Goal: Transaction & Acquisition: Purchase product/service

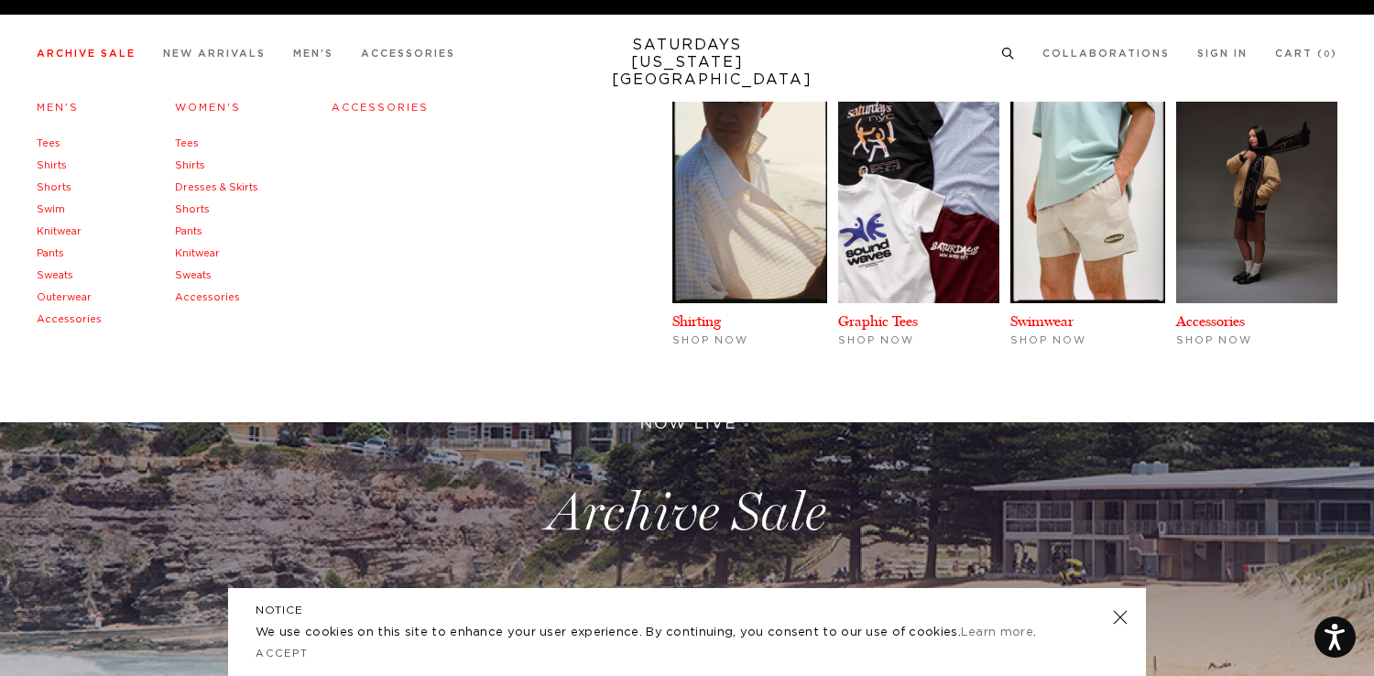
click at [47, 142] on link "Tees" at bounding box center [49, 143] width 24 height 10
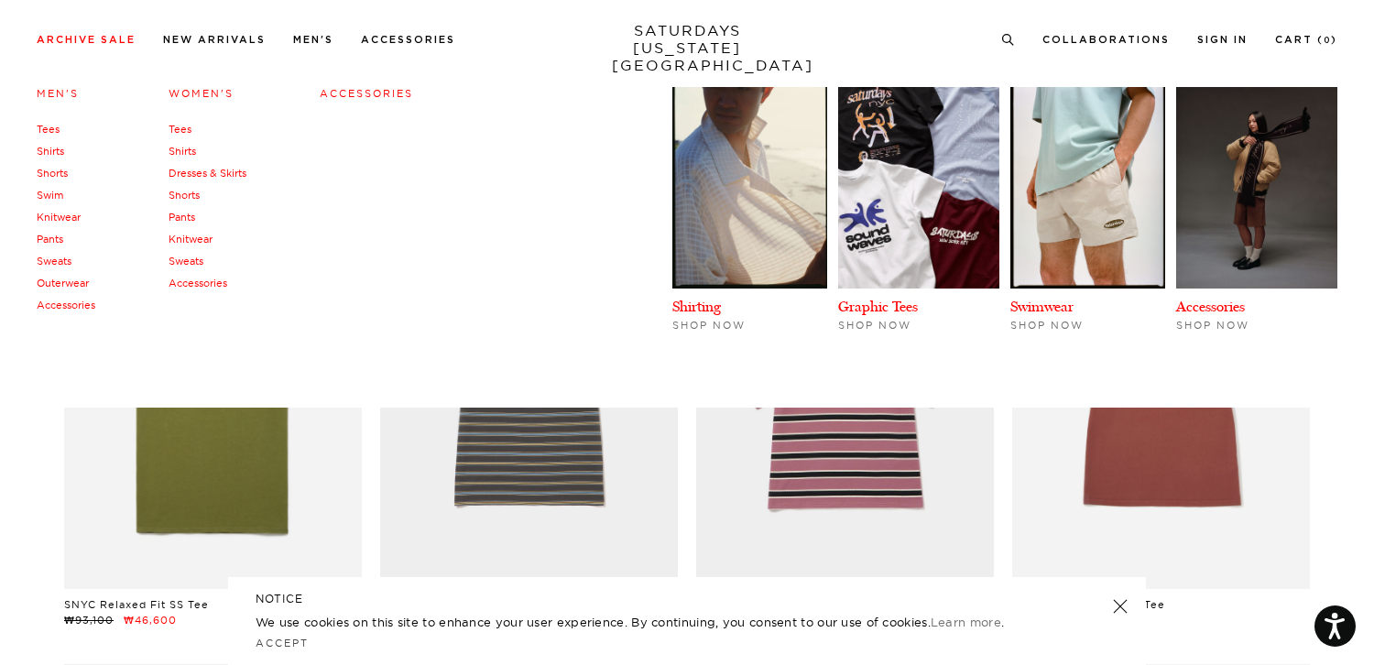
scroll to position [1726, 0]
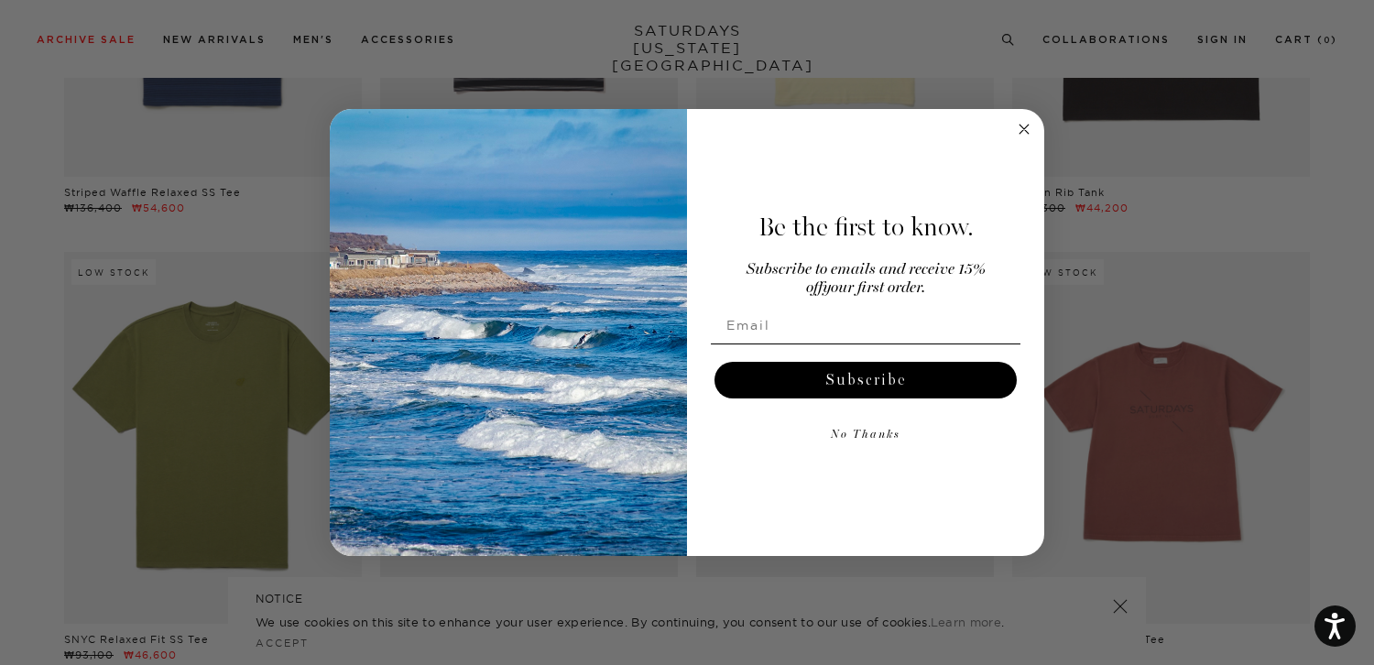
click at [1024, 136] on circle "Close dialog" at bounding box center [1024, 129] width 21 height 21
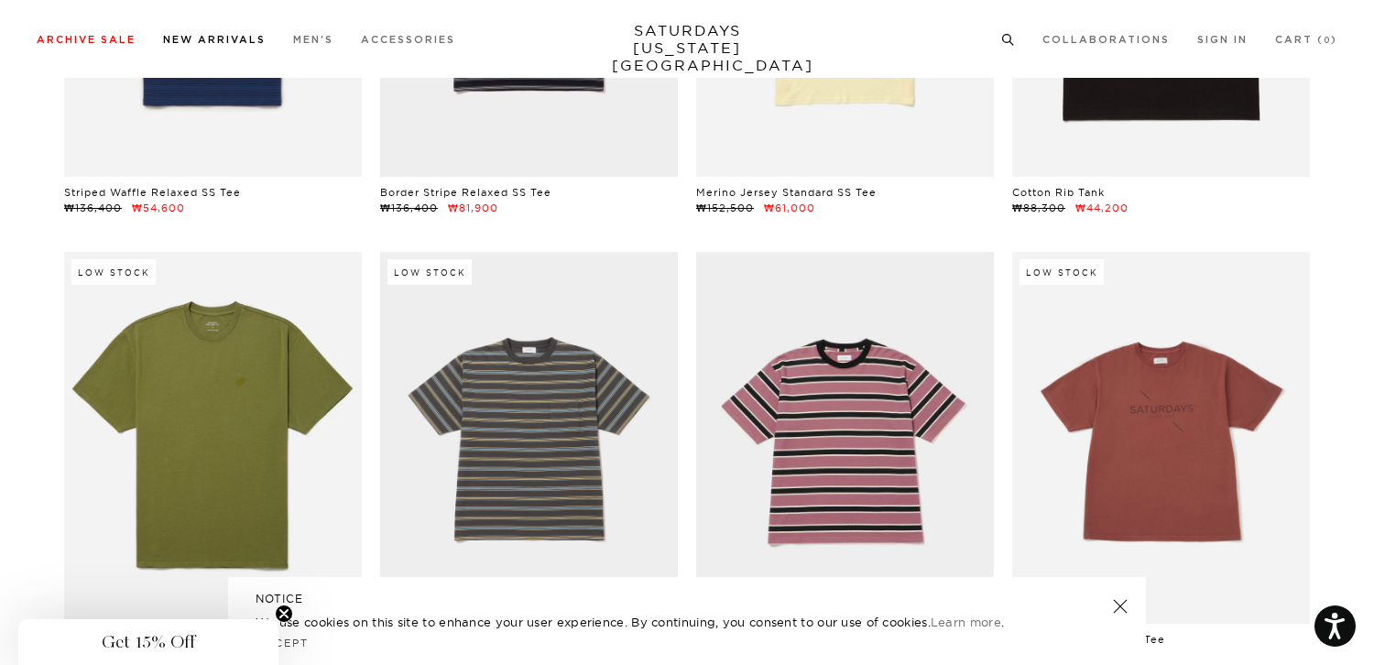
click at [214, 36] on link "New Arrivals" at bounding box center [214, 40] width 103 height 10
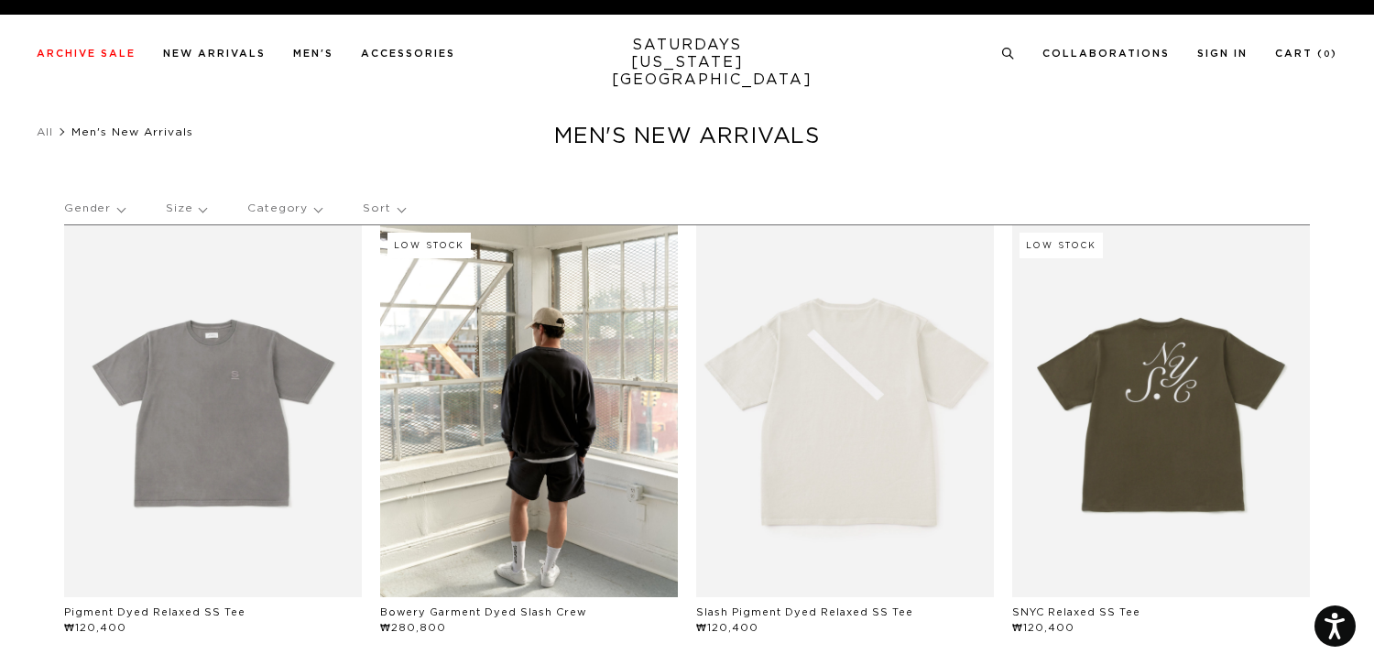
click at [283, 202] on p "Category" at bounding box center [284, 209] width 74 height 42
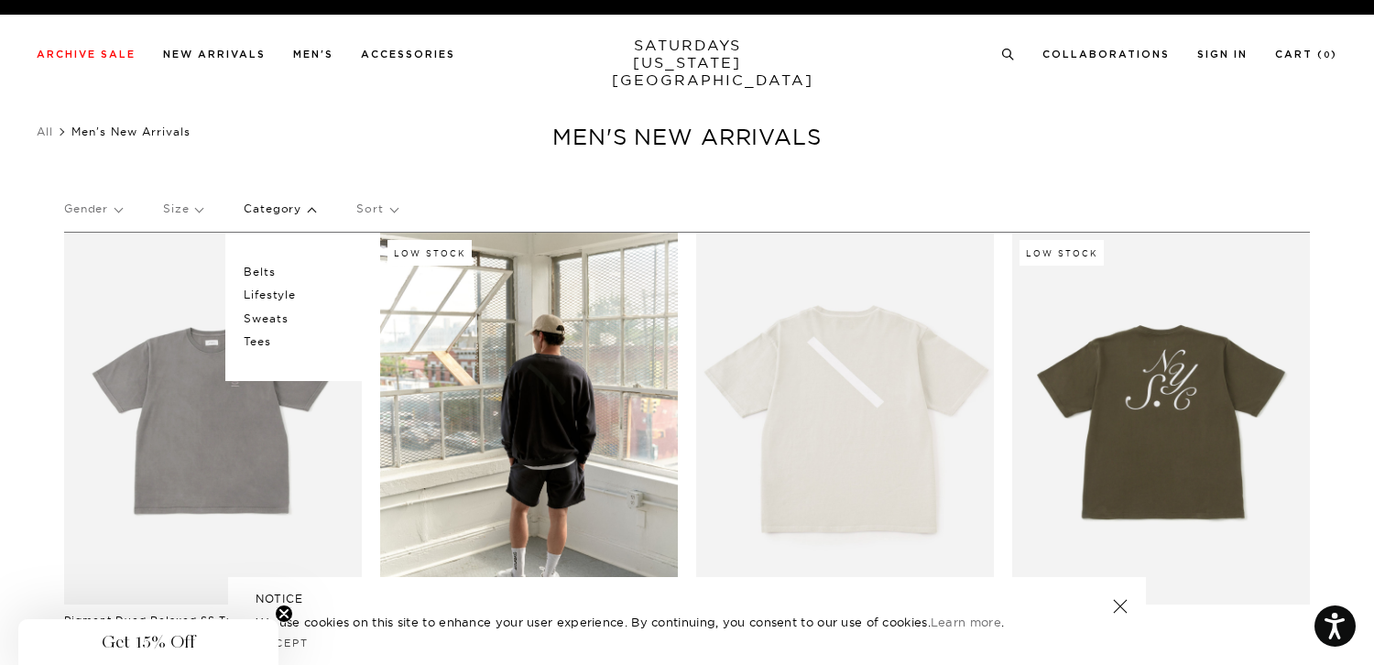
click at [267, 337] on p "Tees" at bounding box center [299, 342] width 110 height 24
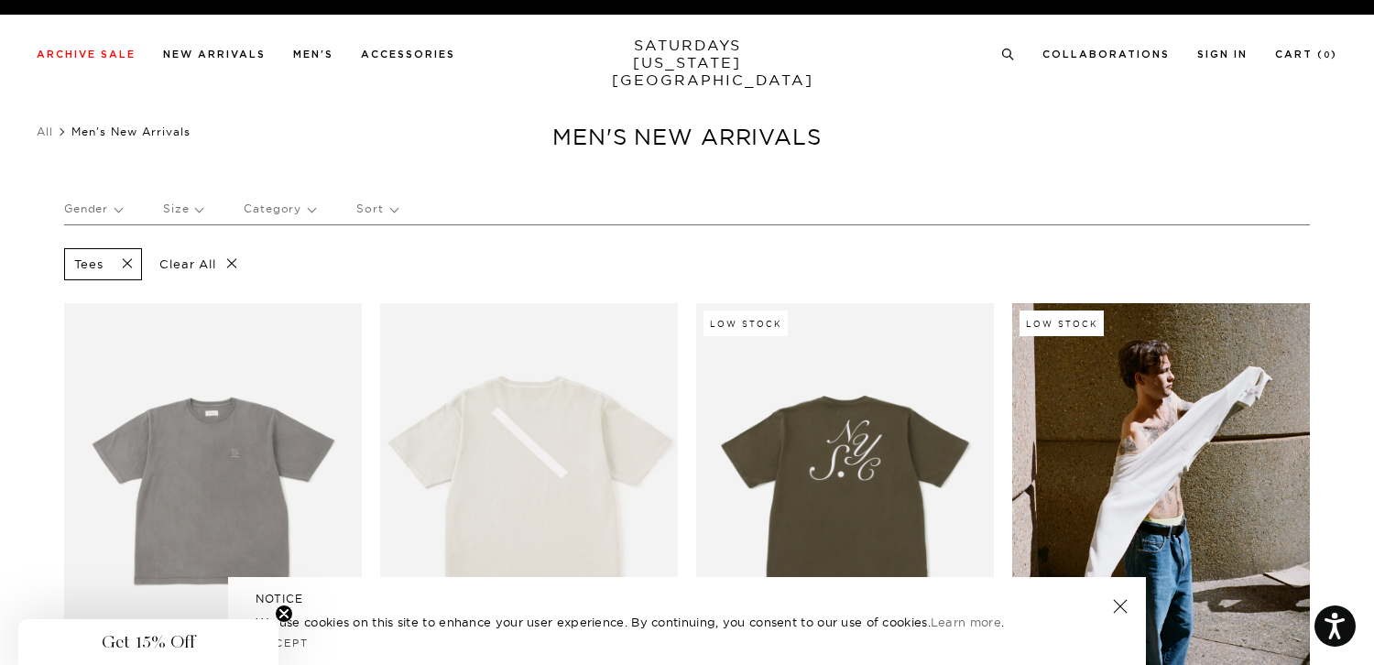
click at [680, 48] on link "SATURDAYS NEW YORK CITY" at bounding box center [687, 63] width 151 height 52
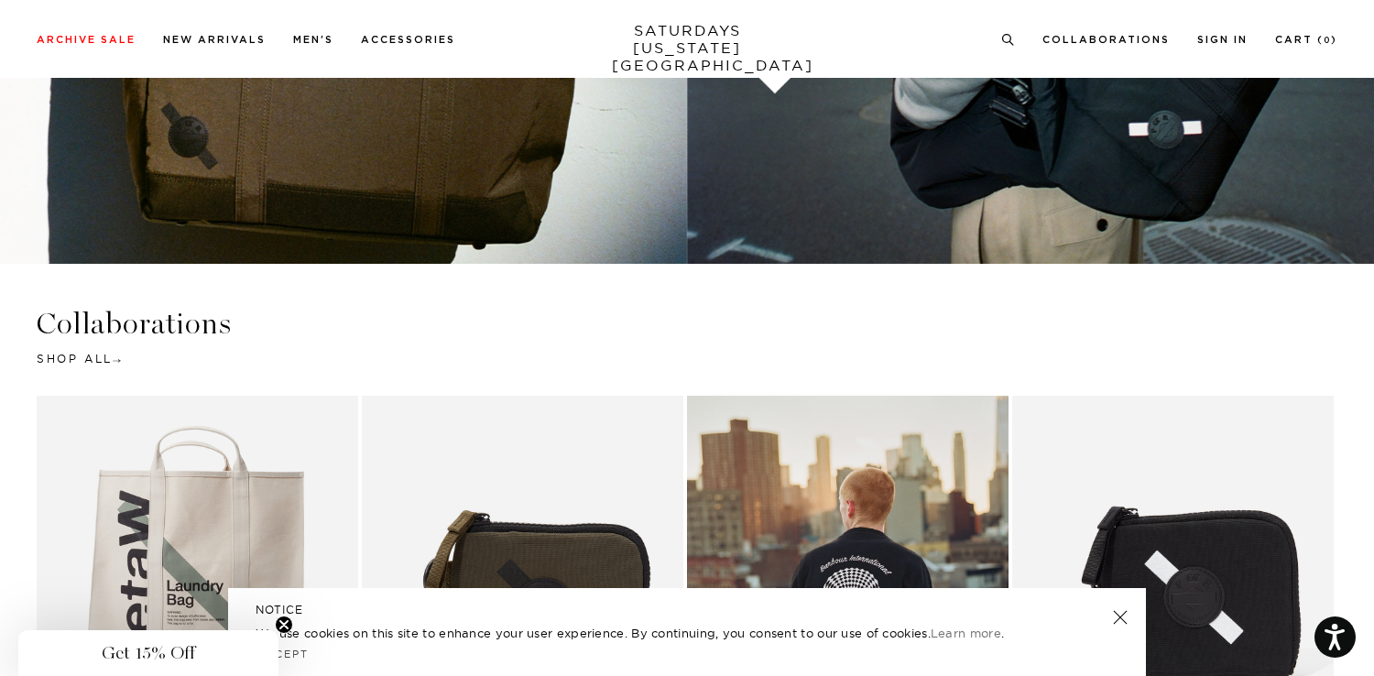
scroll to position [3620, 0]
